Goal: Information Seeking & Learning: Learn about a topic

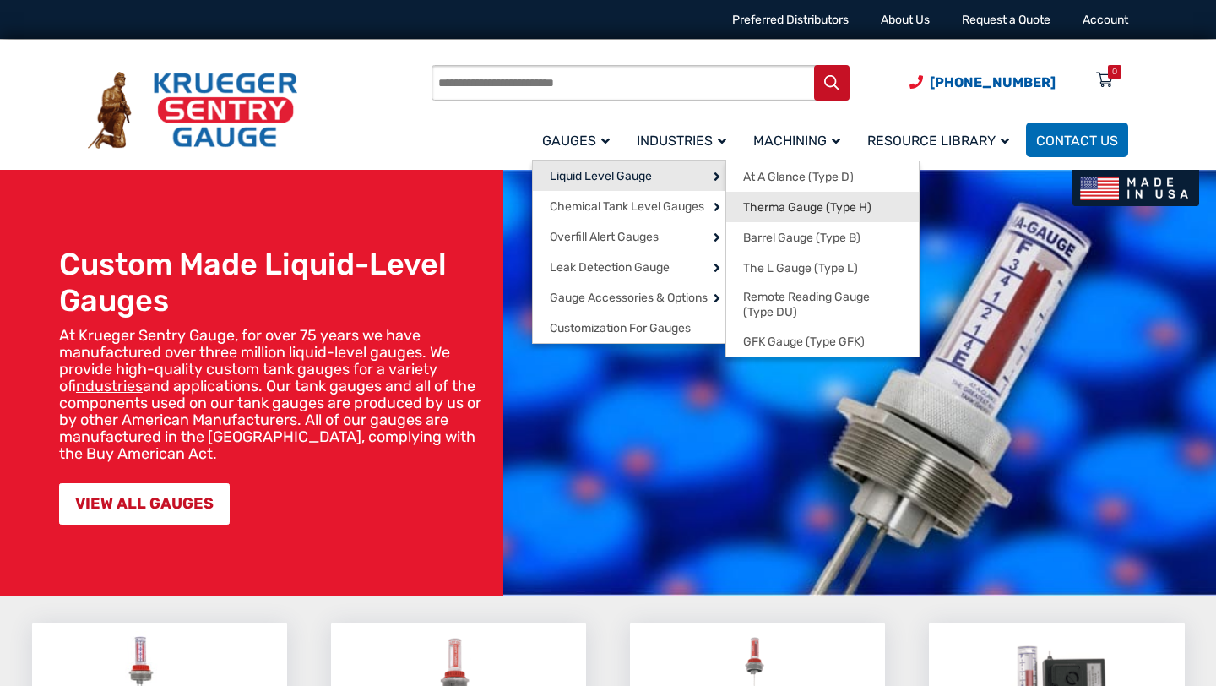
click at [807, 198] on link "Therma Gauge (Type H)" at bounding box center [822, 207] width 192 height 30
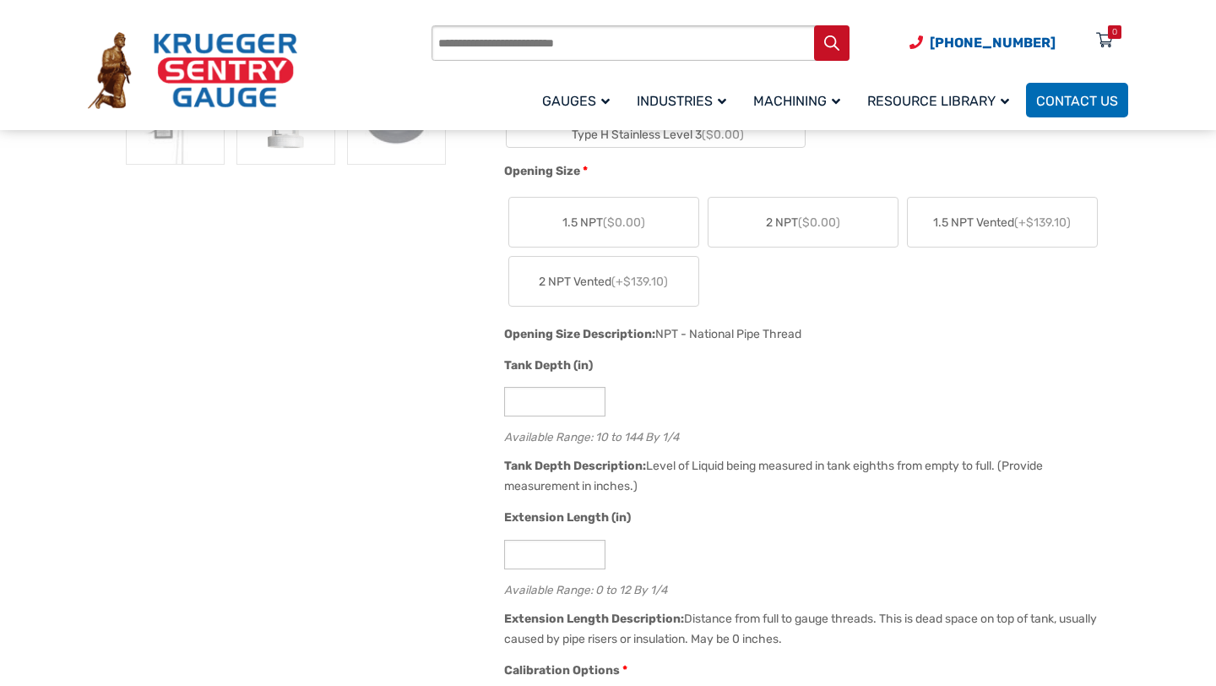
scroll to position [872, 0]
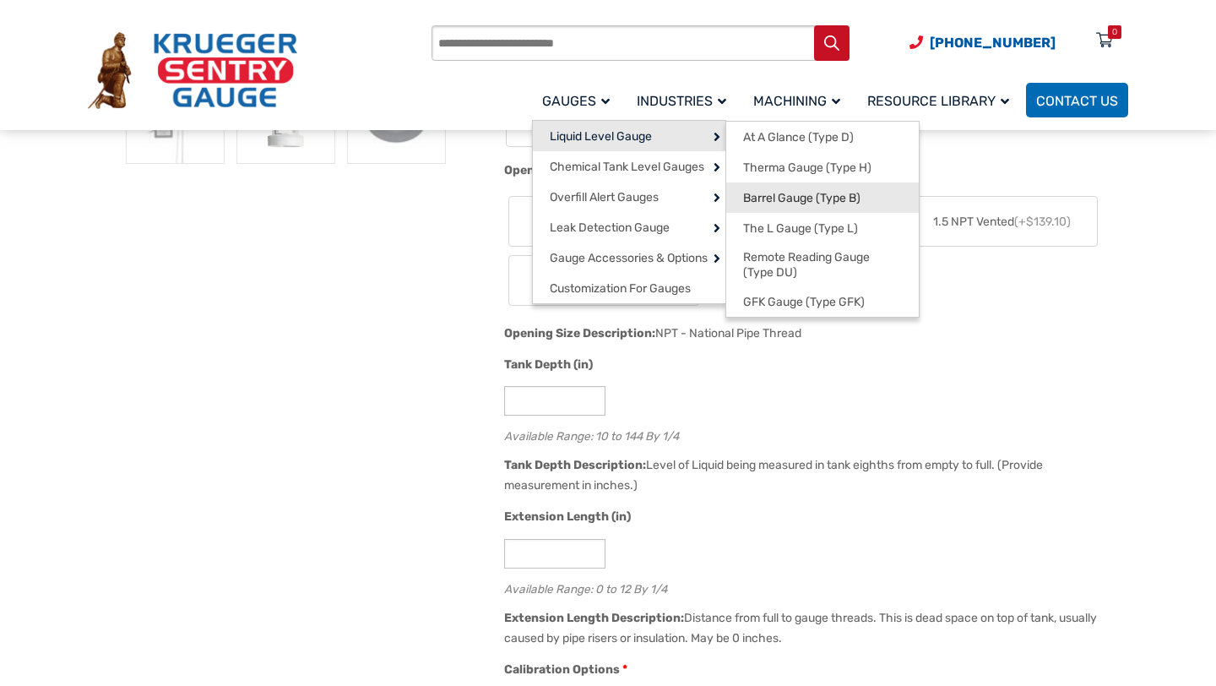
click at [769, 192] on span "Barrel Gauge (Type B)" at bounding box center [801, 198] width 117 height 15
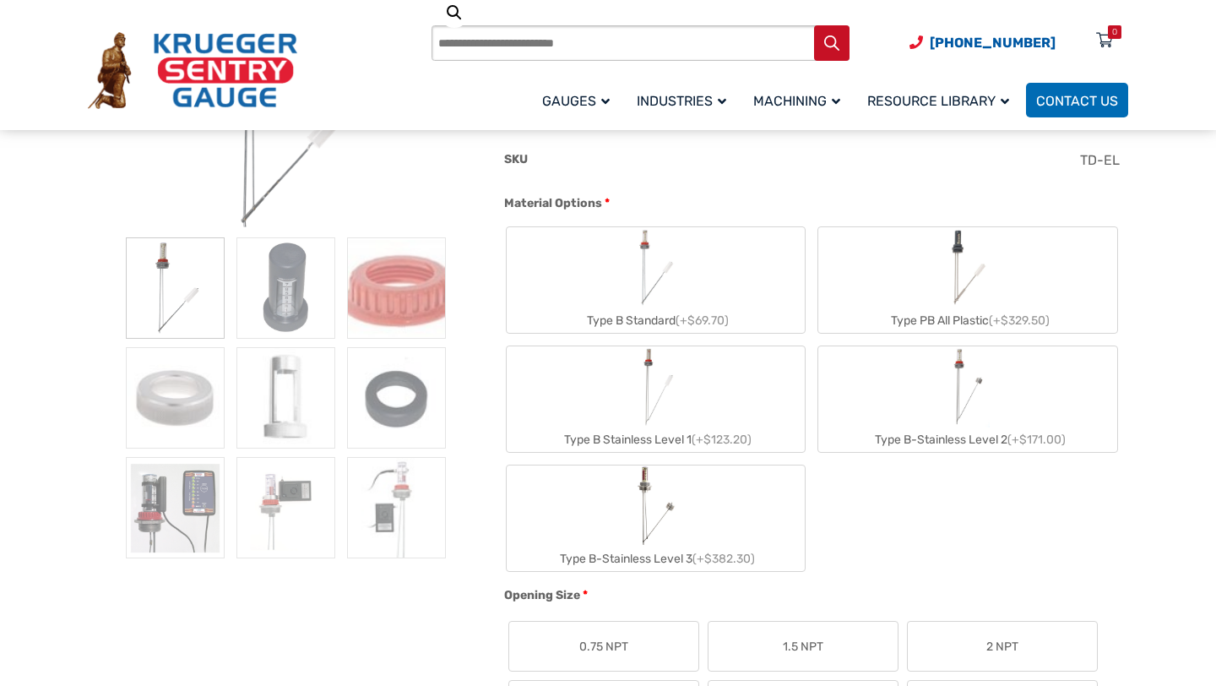
scroll to position [378, 0]
